Goal: Find specific page/section: Find specific page/section

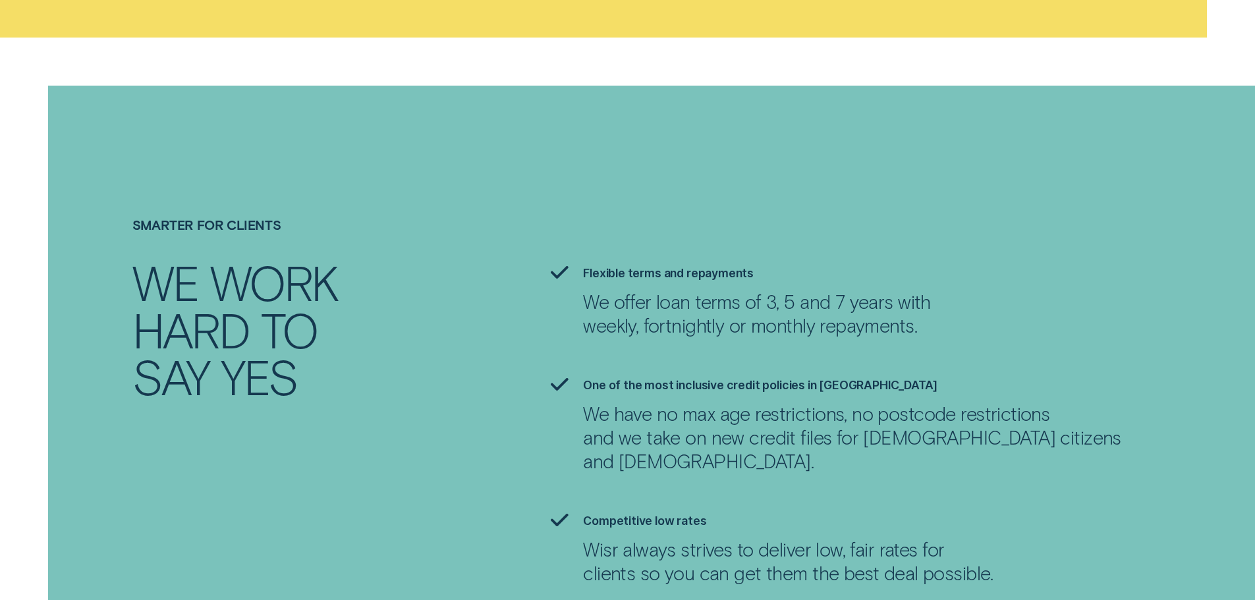
scroll to position [2898, 0]
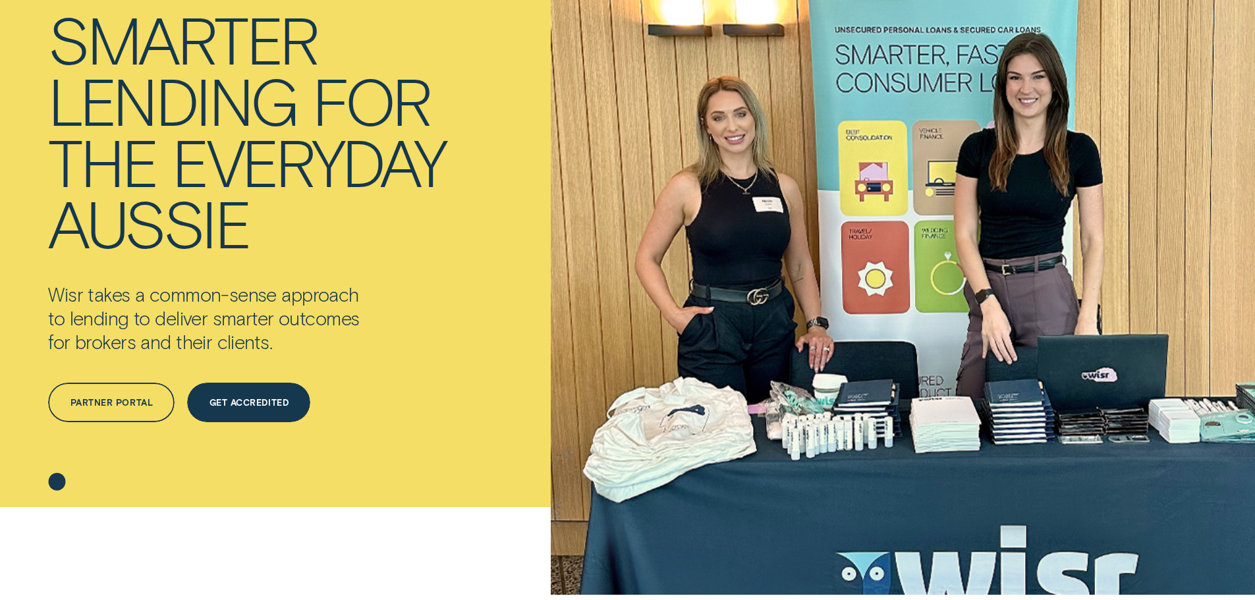
scroll to position [132, 0]
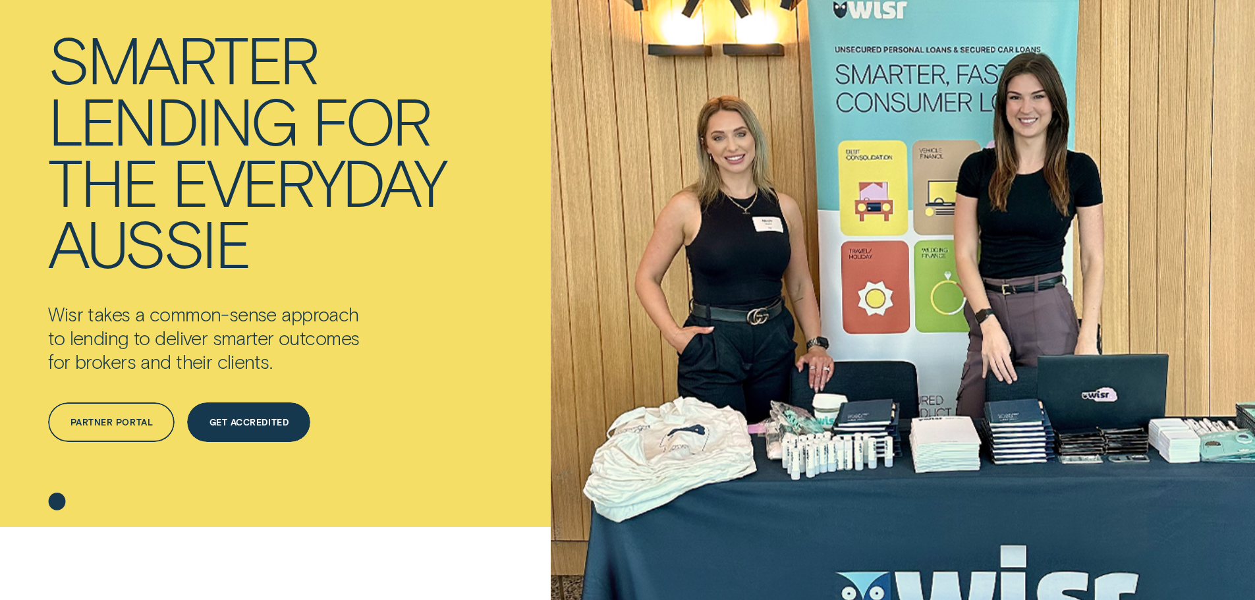
drag, startPoint x: 784, startPoint y: 258, endPoint x: 556, endPoint y: 178, distance: 242.0
click at [556, 178] on div "For Our Brokers Smarter lending for the everyday Aussie Wisr takes a common-sen…" at bounding box center [627, 241] width 1173 height 571
drag, startPoint x: 505, startPoint y: 232, endPoint x: 439, endPoint y: 493, distance: 269.6
click at [439, 493] on div "For Our Brokers Smarter lending for the everyday Aussie Wisr takes a common-sen…" at bounding box center [292, 241] width 502 height 571
drag, startPoint x: 681, startPoint y: 87, endPoint x: 900, endPoint y: 21, distance: 229.0
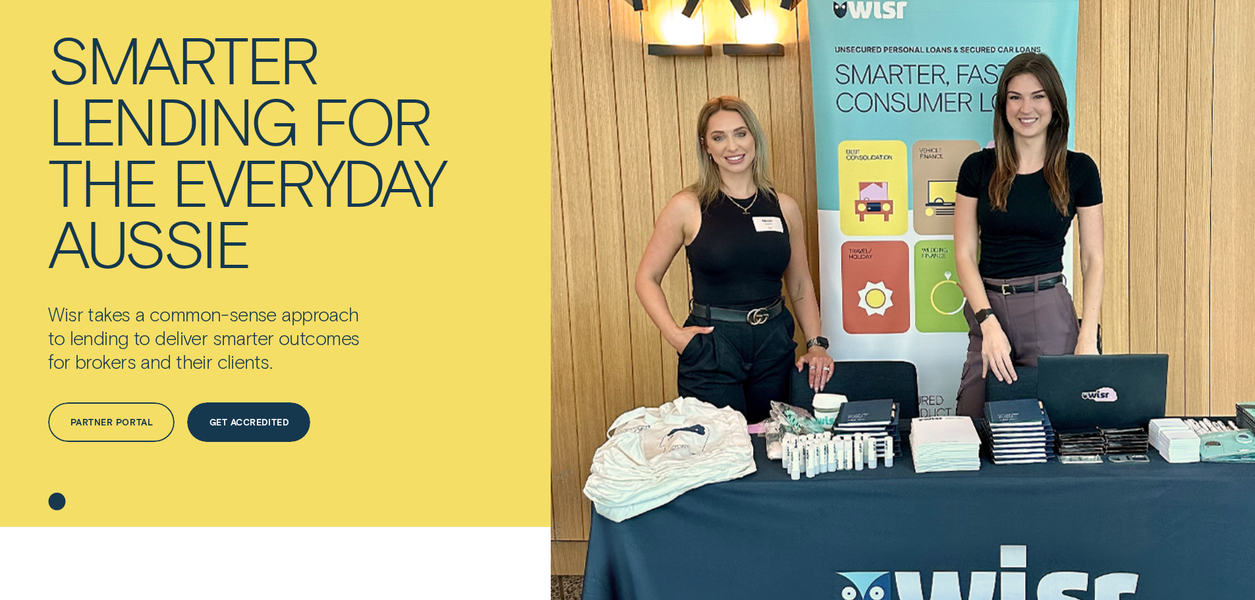
click at [889, 74] on div "For Our Brokers Smarter lending for the everyday Aussie Wisr takes a common-sen…" at bounding box center [627, 241] width 1173 height 571
drag, startPoint x: 784, startPoint y: 43, endPoint x: 1116, endPoint y: 234, distance: 382.7
click at [1116, 234] on div "For Our Brokers Smarter lending for the everyday Aussie Wisr takes a common-sen…" at bounding box center [627, 241] width 1173 height 571
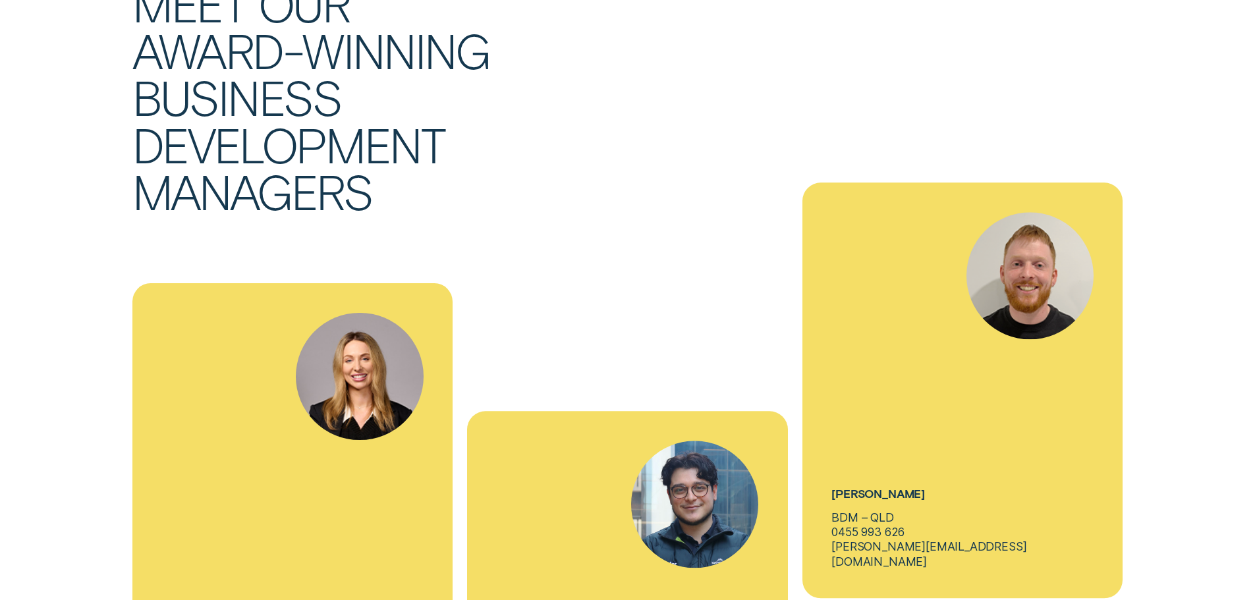
scroll to position [4478, 0]
